Goal: Use online tool/utility: Utilize a website feature to perform a specific function

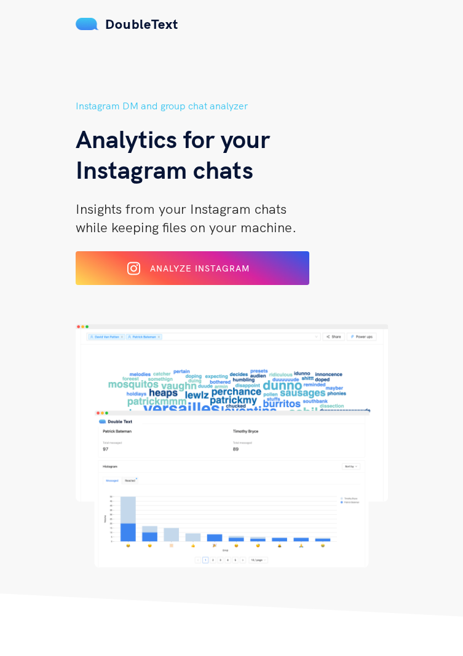
click at [283, 270] on div "Analyze Instagram" at bounding box center [192, 268] width 191 height 19
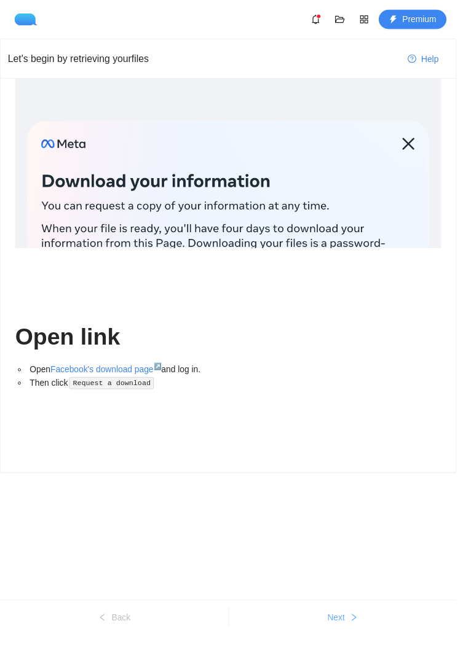
click at [363, 631] on icon "right" at bounding box center [359, 627] width 9 height 9
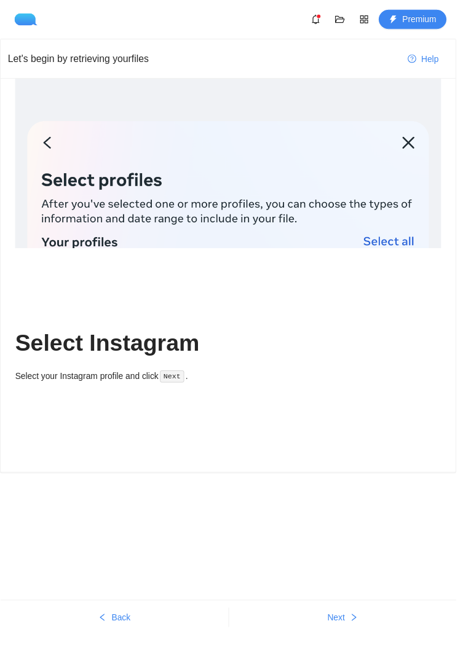
click at [174, 385] on code "Next" at bounding box center [174, 382] width 25 height 12
click at [177, 379] on code "Next" at bounding box center [174, 382] width 25 height 12
click at [353, 564] on body "Premium Let's begin by retrieving your files Help Select Instagram Select your …" at bounding box center [231, 328] width 463 height 656
click at [376, 637] on button "Next" at bounding box center [348, 627] width 232 height 20
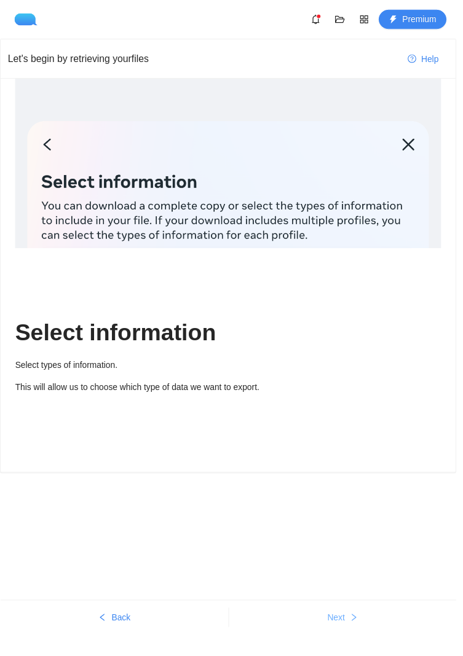
click at [363, 631] on icon "right" at bounding box center [359, 627] width 9 height 9
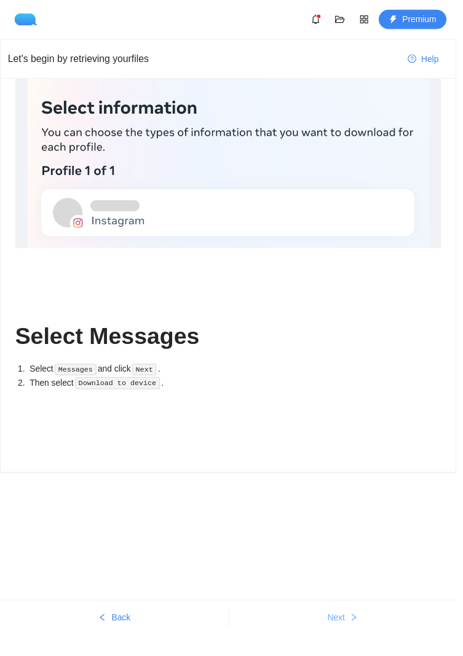
click at [363, 631] on icon "right" at bounding box center [359, 627] width 9 height 9
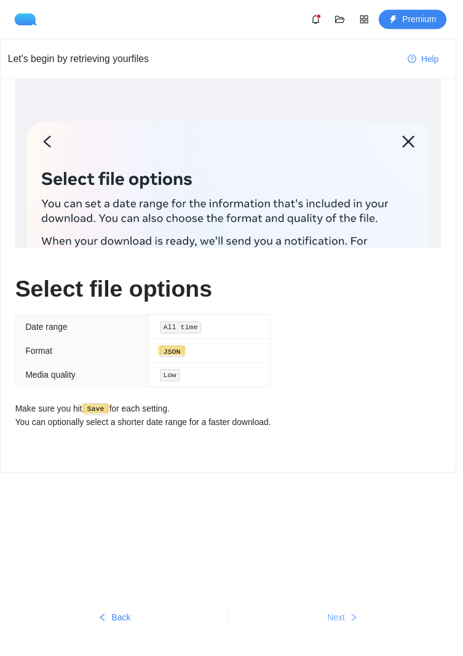
click at [363, 631] on icon "right" at bounding box center [359, 627] width 9 height 9
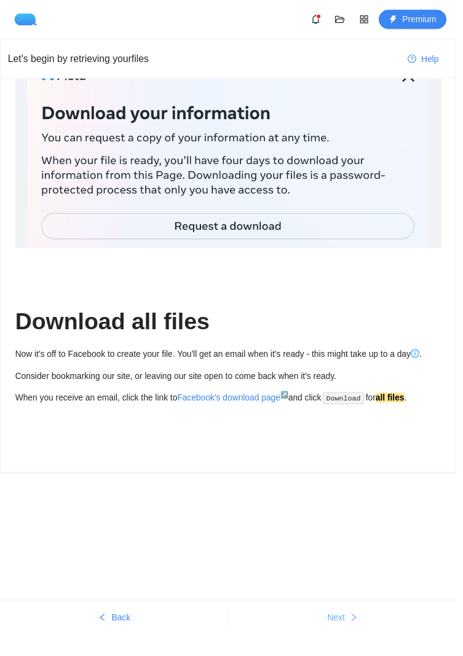
click at [363, 631] on icon "right" at bounding box center [359, 627] width 9 height 9
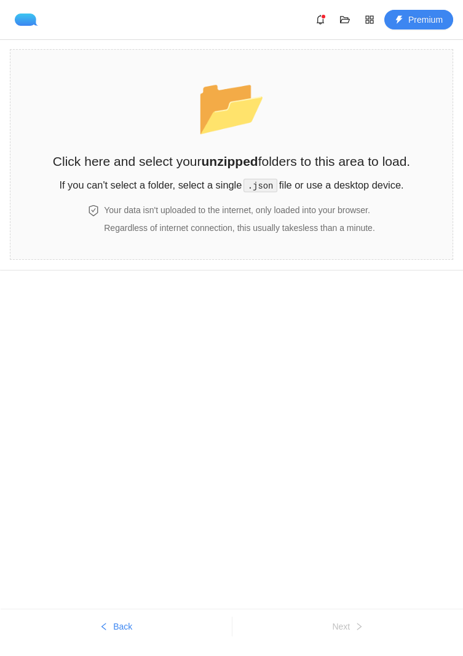
click at [331, 143] on div "📂 Click here and select your unzipped folders to this area to load. If you can'…" at bounding box center [231, 128] width 357 height 132
